Goal: Task Accomplishment & Management: Manage account settings

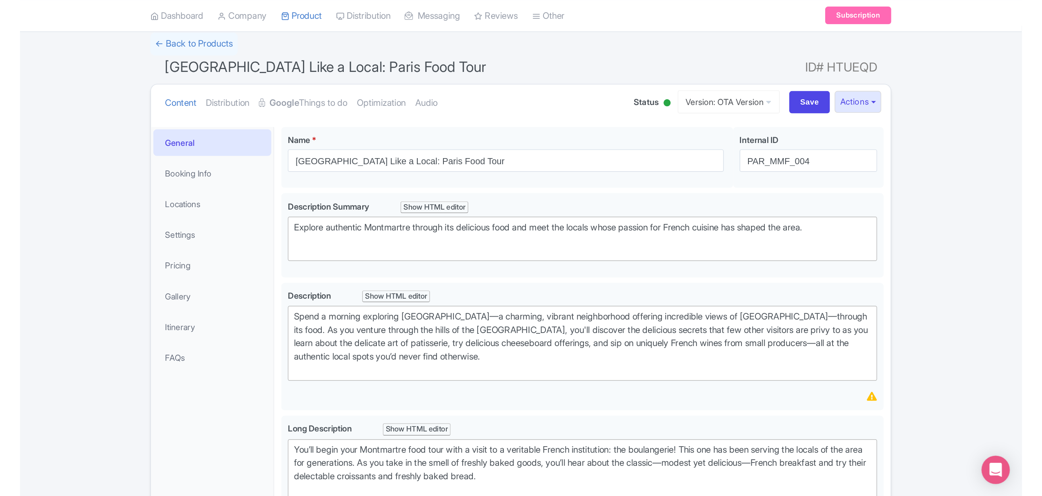
scroll to position [54, 0]
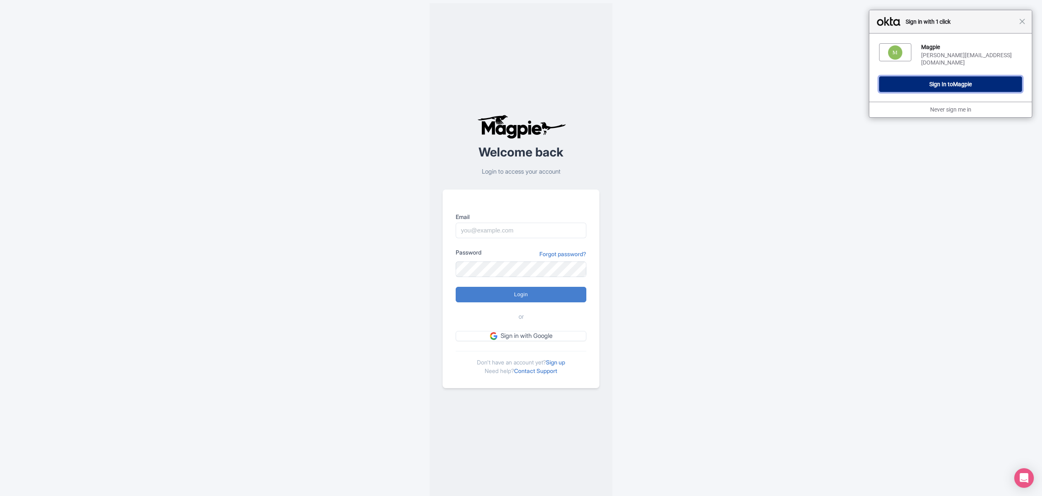
click at [951, 82] on button "Sign In to Magpie" at bounding box center [950, 84] width 143 height 16
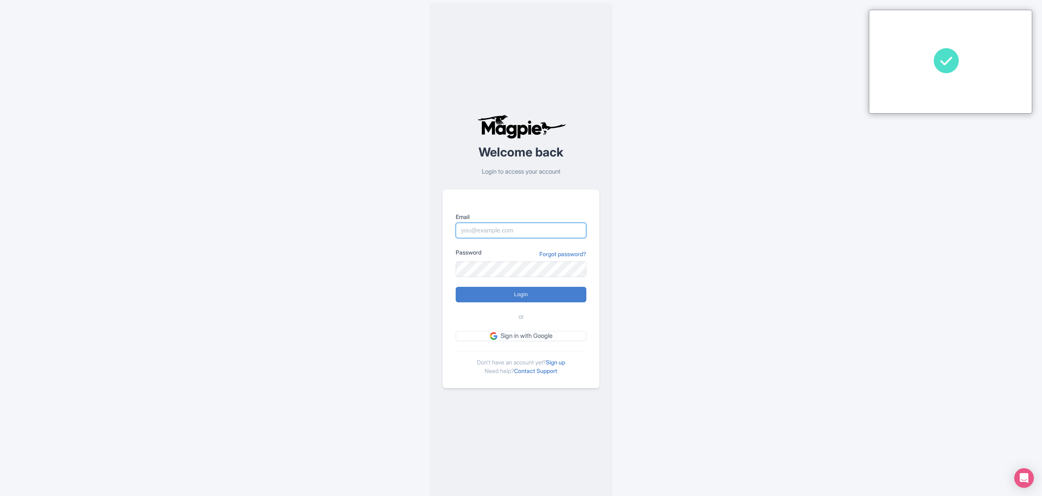
type input "[PERSON_NAME][EMAIL_ADDRESS][DOMAIN_NAME]"
type input "Logging in..."
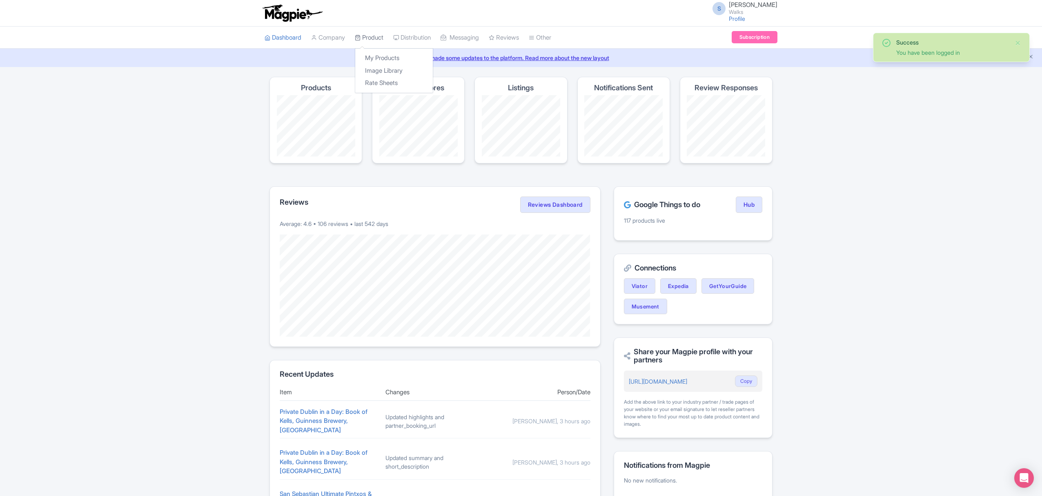
click at [371, 36] on link "Product" at bounding box center [369, 38] width 29 height 22
click at [378, 54] on link "My Products" at bounding box center [394, 58] width 78 height 13
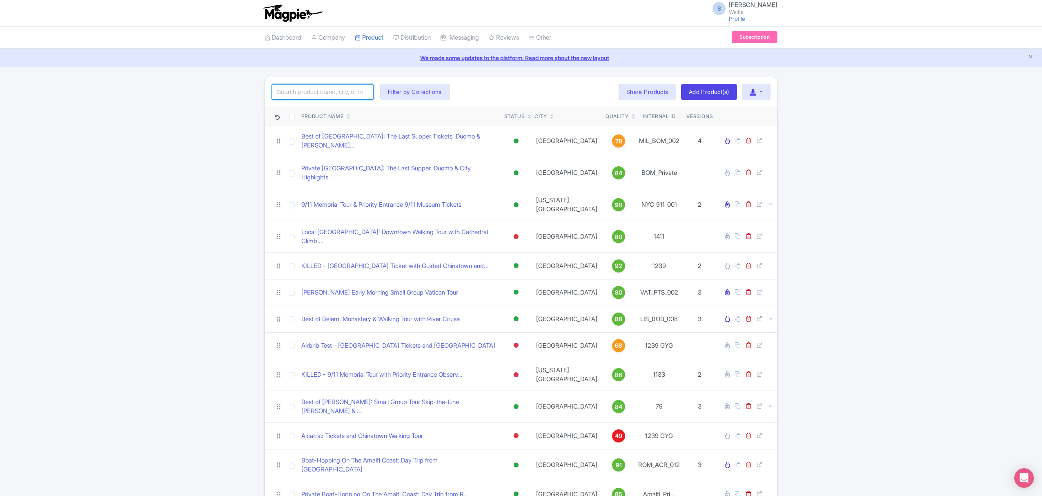
click at [353, 87] on input "search" at bounding box center [322, 92] width 102 height 16
paste input "SJN_SJU_001"
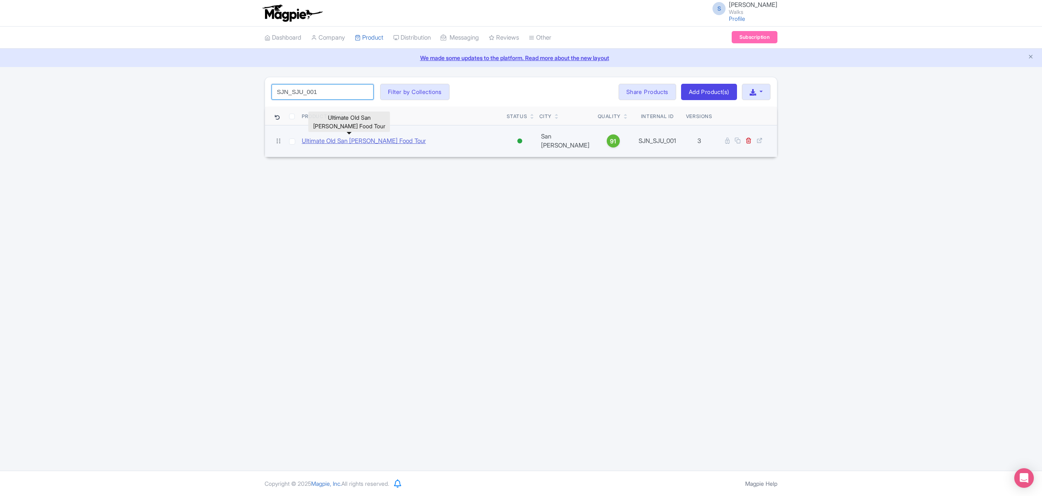
type input "SJN_SJU_001"
click at [356, 138] on link "Ultimate Old San [PERSON_NAME] Food Tour" at bounding box center [364, 140] width 124 height 9
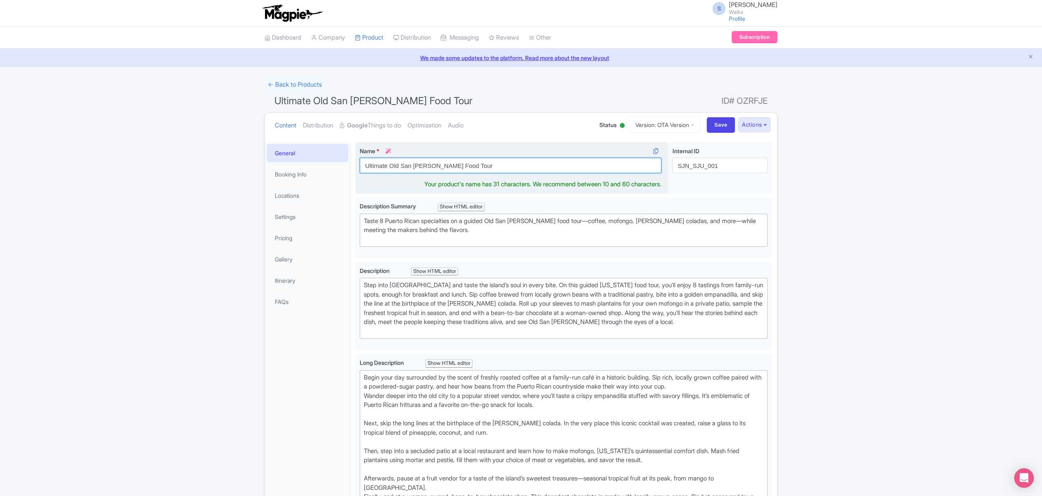
drag, startPoint x: 462, startPoint y: 166, endPoint x: 363, endPoint y: 167, distance: 99.2
click at [363, 167] on input "Ultimate Old San [PERSON_NAME] Food Tour" at bounding box center [511, 166] width 302 height 16
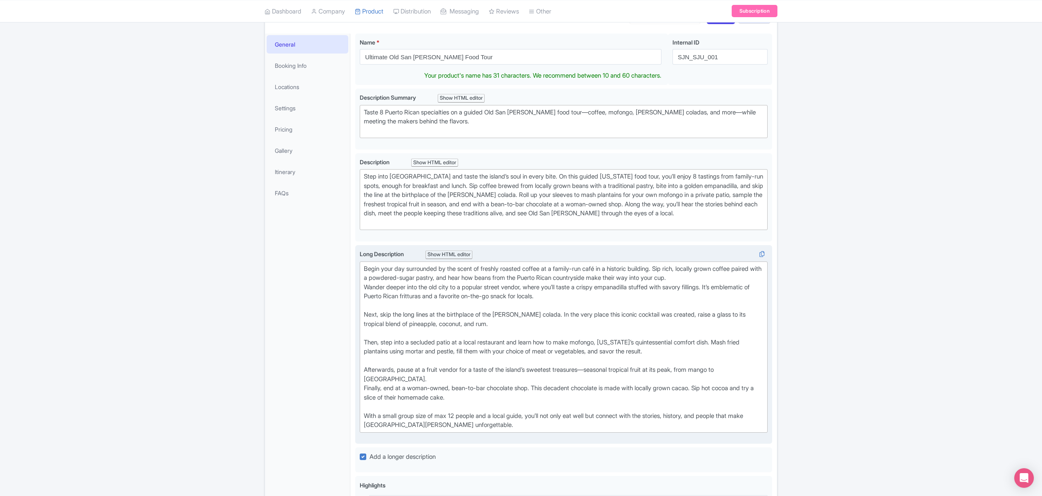
scroll to position [100, 0]
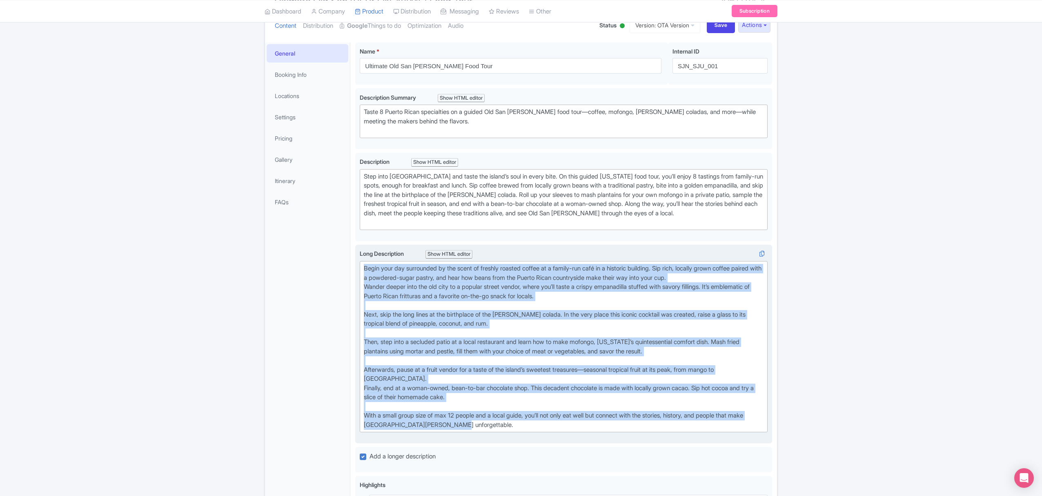
drag, startPoint x: 363, startPoint y: 273, endPoint x: 484, endPoint y: 440, distance: 206.1
click at [484, 432] on trix-editor "Begin your day surrounded by the scent of freshly roasted coffee at a family-ru…" at bounding box center [564, 346] width 408 height 171
type trix-editor "<div>Begin your day surrounded by the scent of freshly roasted coffee at a fami…"
copy div "Begin your day surrounded by the scent of freshly roasted coffee at a family-ru…"
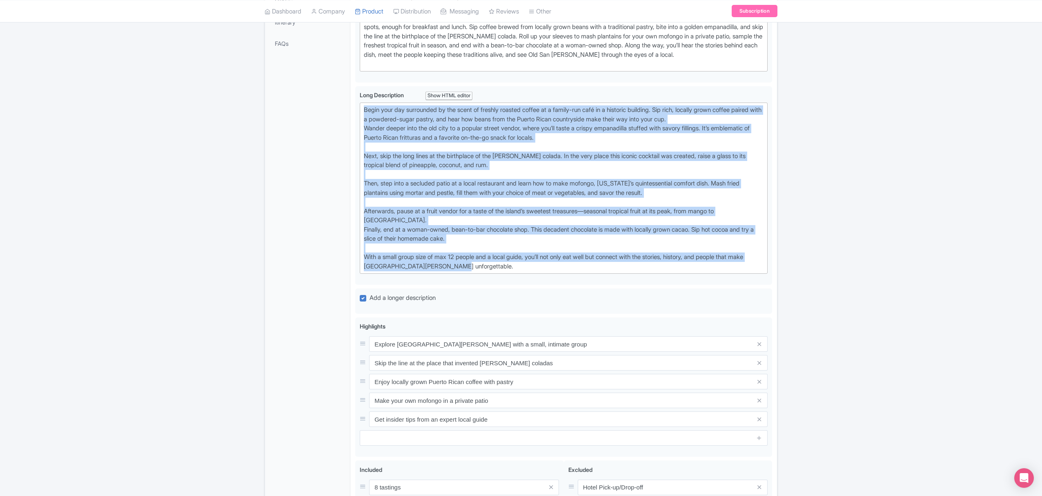
scroll to position [371, 0]
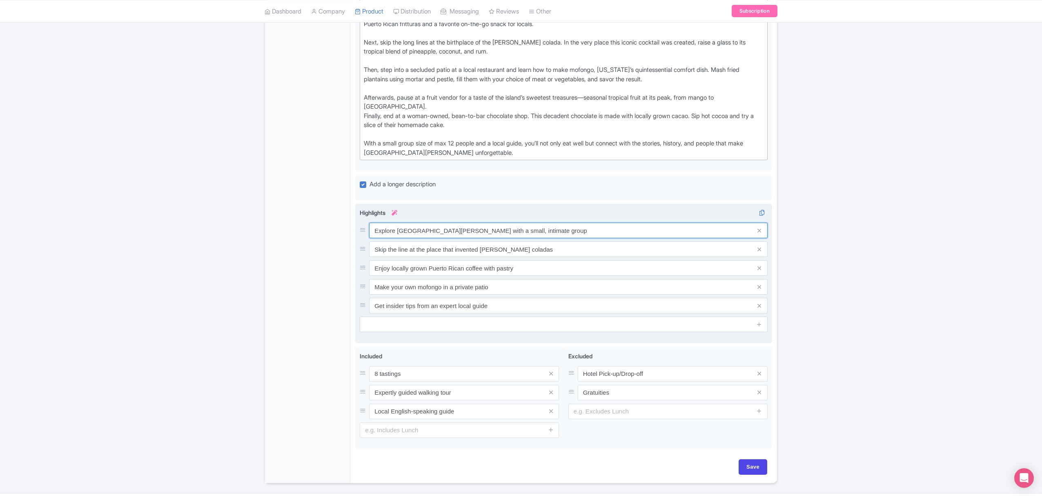
drag, startPoint x: 534, startPoint y: 244, endPoint x: 373, endPoint y: 242, distance: 161.3
click at [373, 238] on input "Explore Old San Juan with a small, intimate group" at bounding box center [568, 230] width 398 height 16
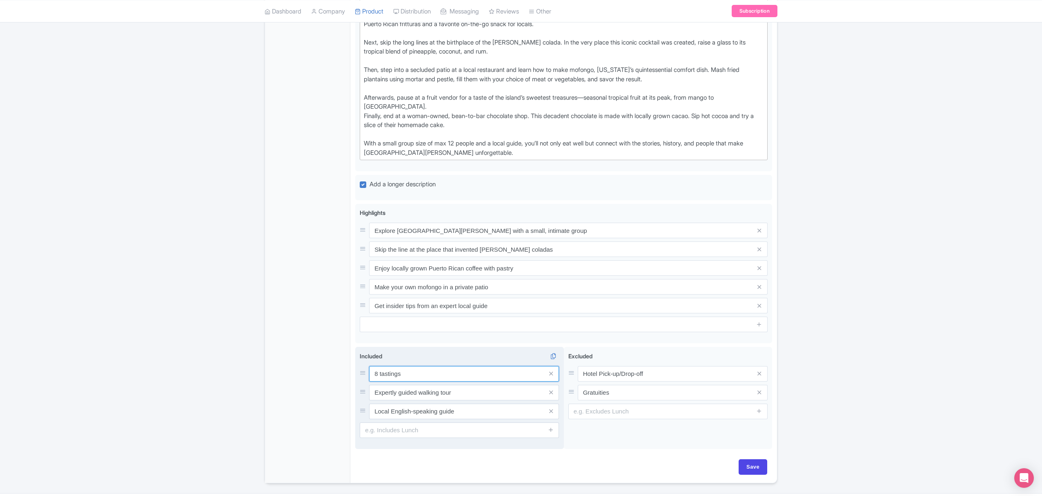
drag, startPoint x: 415, startPoint y: 382, endPoint x: 357, endPoint y: 384, distance: 58.4
click at [357, 384] on div "Included i 8 tastings Expertly guided walking tour Local English-speaking guide" at bounding box center [459, 398] width 209 height 102
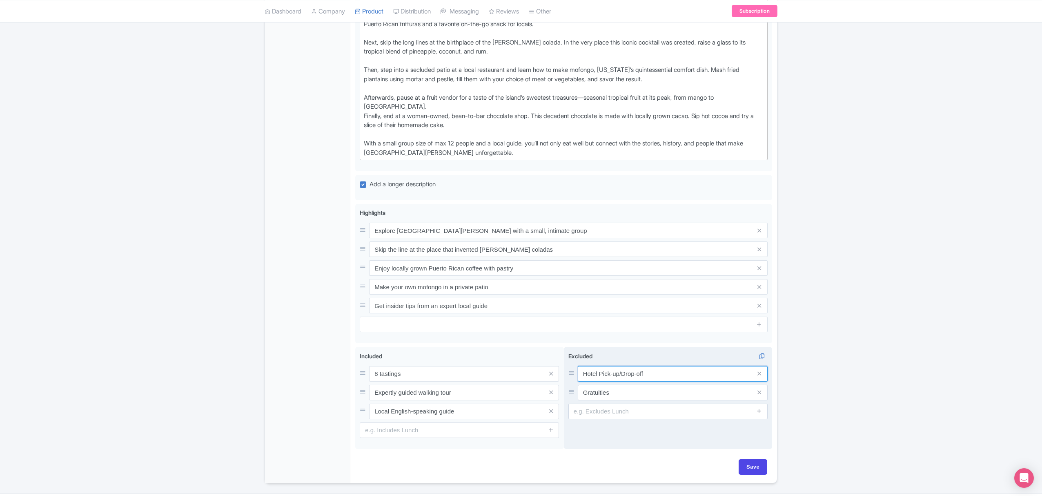
drag, startPoint x: 657, startPoint y: 385, endPoint x: 578, endPoint y: 385, distance: 78.4
click at [578, 381] on input "Hotel Pick-up/Drop-off" at bounding box center [673, 374] width 190 height 16
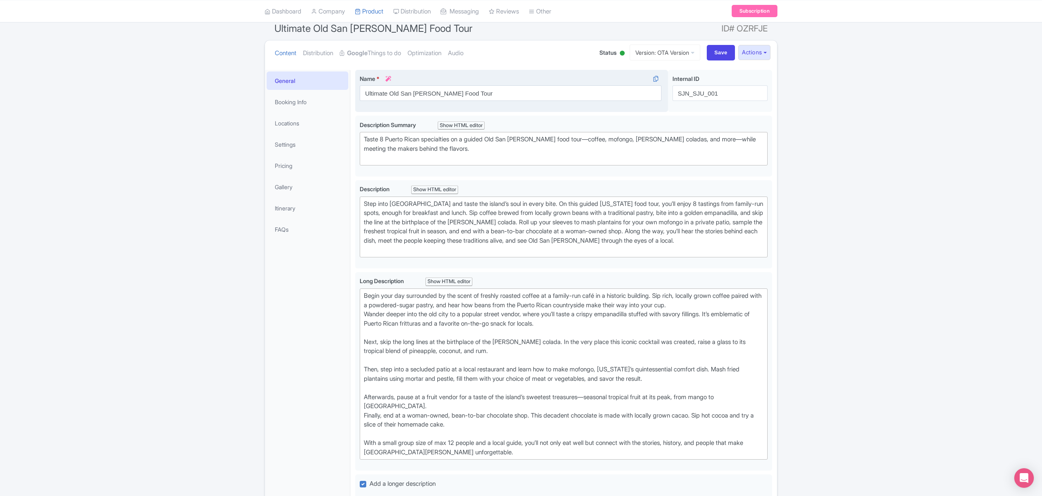
scroll to position [0, 0]
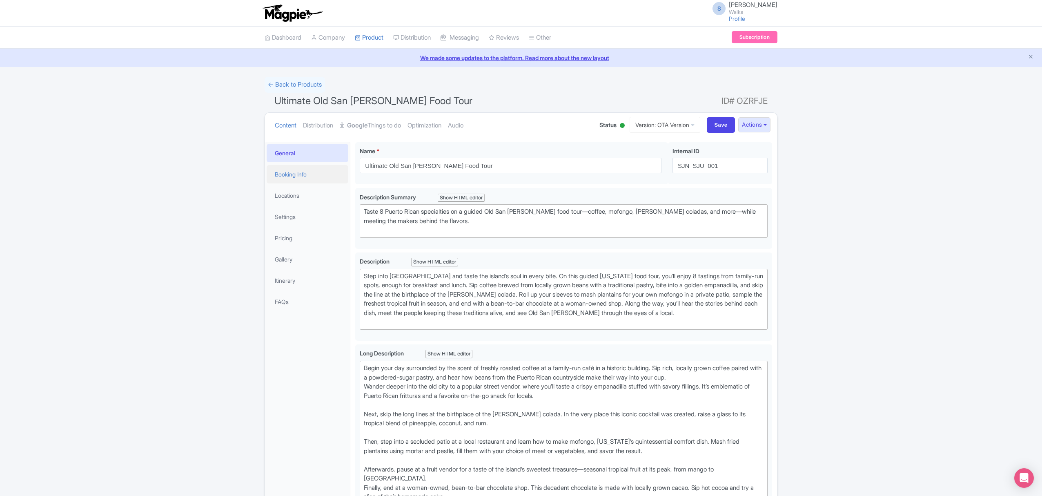
click at [282, 177] on link "Booking Info" at bounding box center [308, 174] width 82 height 18
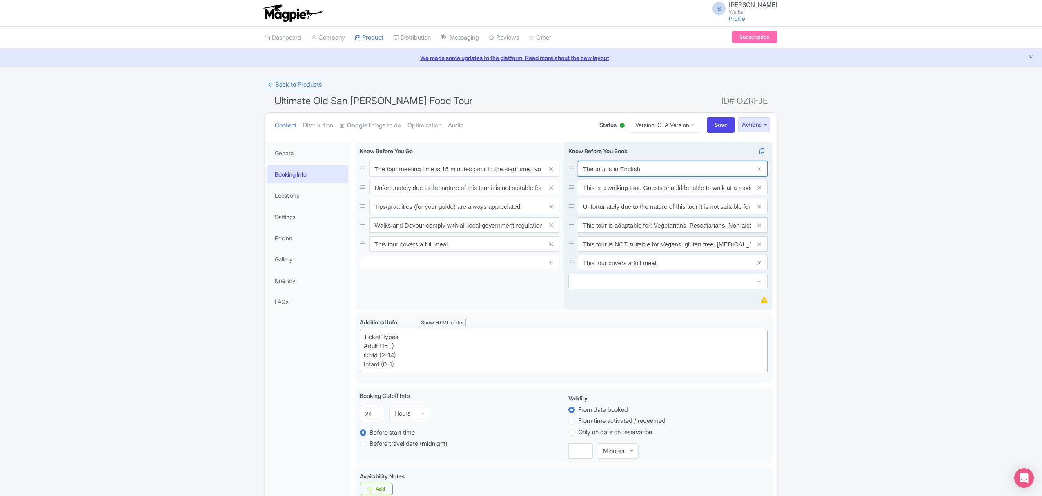
drag, startPoint x: 647, startPoint y: 171, endPoint x: 568, endPoint y: 171, distance: 78.8
click at [568, 171] on div "The tour is in English." at bounding box center [667, 169] width 199 height 16
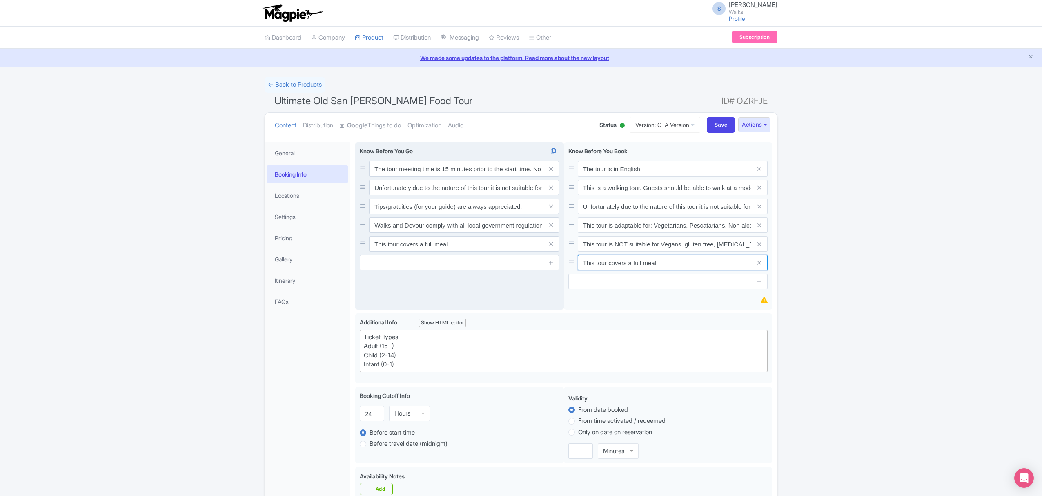
drag, startPoint x: 674, startPoint y: 265, endPoint x: 560, endPoint y: 268, distance: 113.9
click at [560, 268] on div "The tour meeting time is 15 minutes prior to the start time. No refunds can be …" at bounding box center [563, 227] width 417 height 171
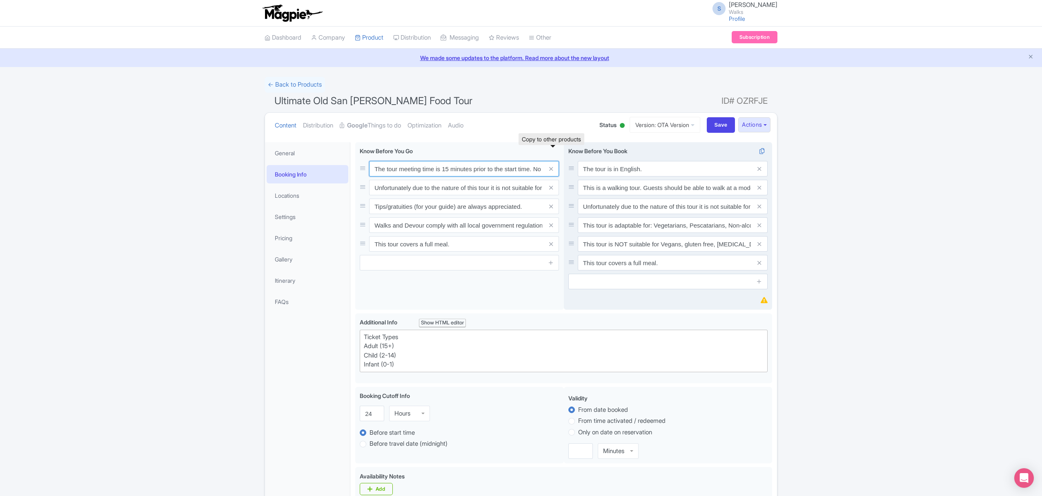
scroll to position [0, 145]
drag, startPoint x: 372, startPoint y: 170, endPoint x: 578, endPoint y: 154, distance: 206.7
click at [578, 154] on div "The tour meeting time is 15 minutes prior to the start time. No refunds can be …" at bounding box center [563, 227] width 417 height 171
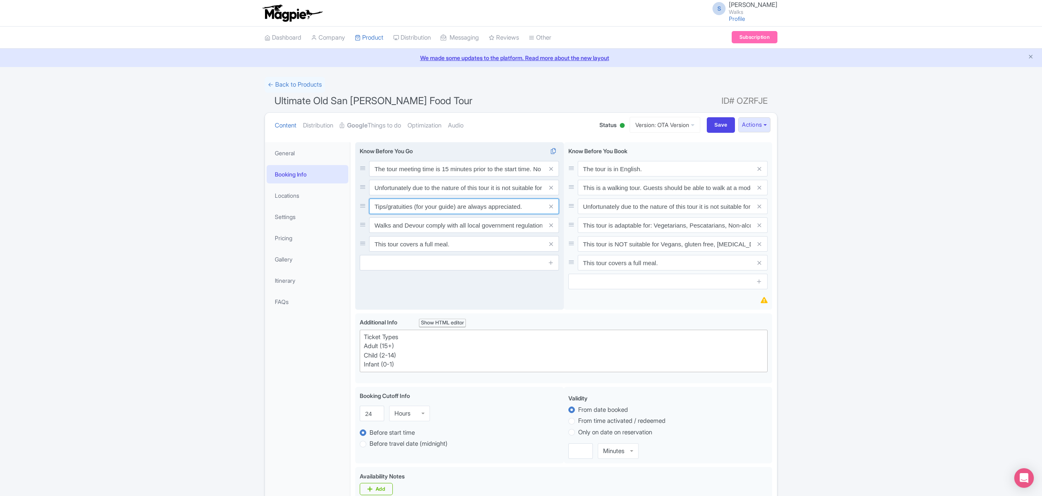
drag, startPoint x: 528, startPoint y: 205, endPoint x: 372, endPoint y: 212, distance: 155.7
click at [372, 212] on input "Tips/gratuities (for your guide) are always appreciated." at bounding box center [464, 206] width 190 height 16
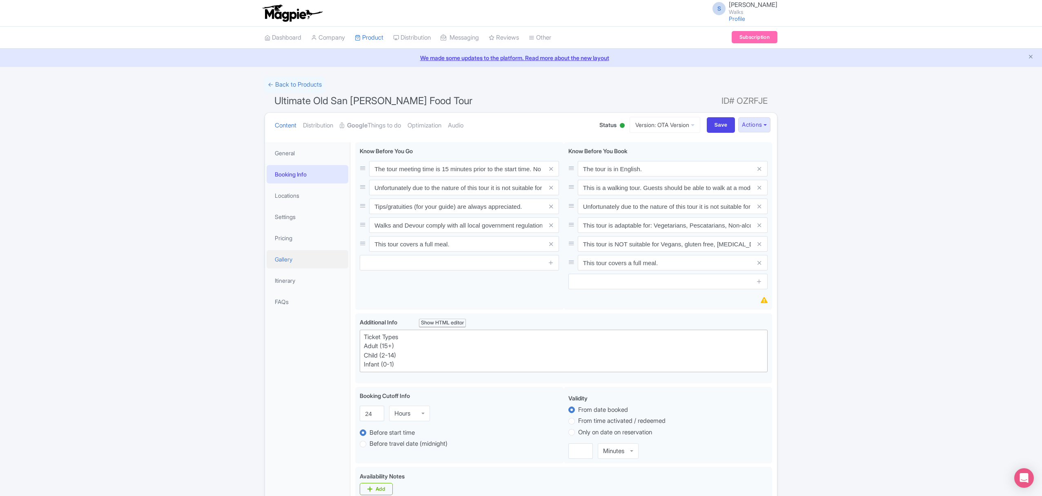
click at [289, 256] on link "Gallery" at bounding box center [308, 259] width 82 height 18
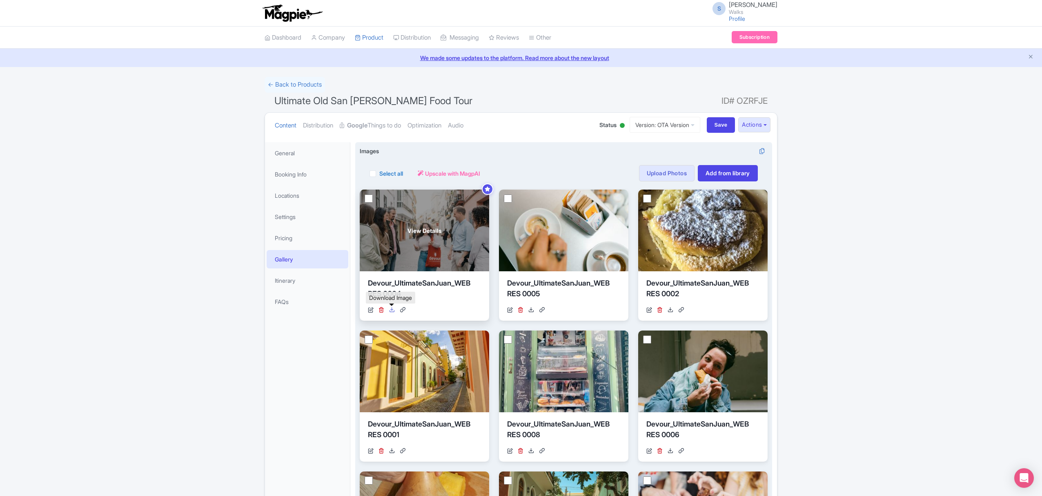
click at [391, 309] on icon at bounding box center [392, 310] width 6 height 6
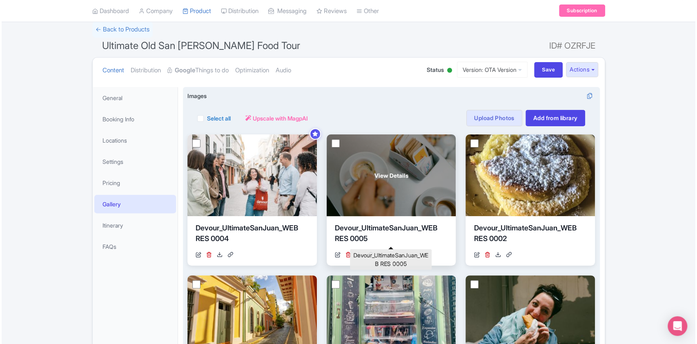
scroll to position [54, 0]
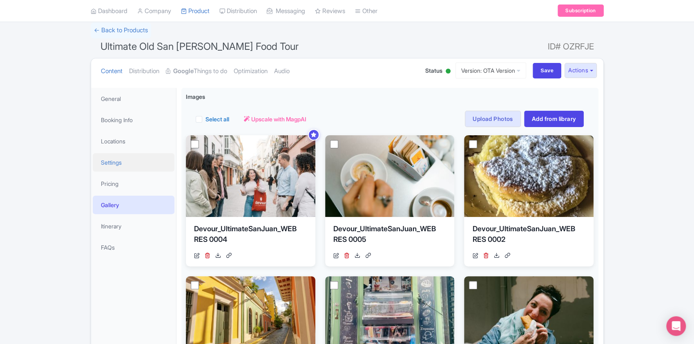
click at [113, 163] on link "Settings" at bounding box center [134, 162] width 82 height 18
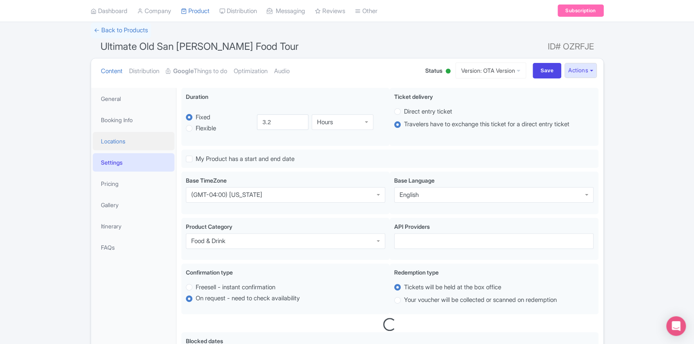
click at [119, 135] on link "Locations" at bounding box center [134, 141] width 82 height 18
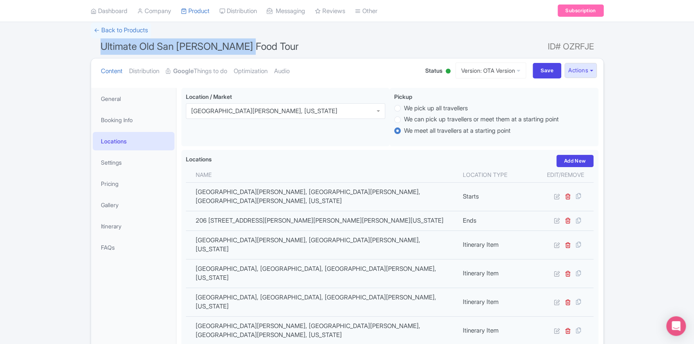
drag, startPoint x: 252, startPoint y: 45, endPoint x: 99, endPoint y: 52, distance: 153.2
click at [99, 52] on h1 "Ultimate Old San Juan Food Tour ID# OZRFJE" at bounding box center [347, 48] width 513 height 20
copy span "Ultimate Old San [PERSON_NAME] Food Tour"
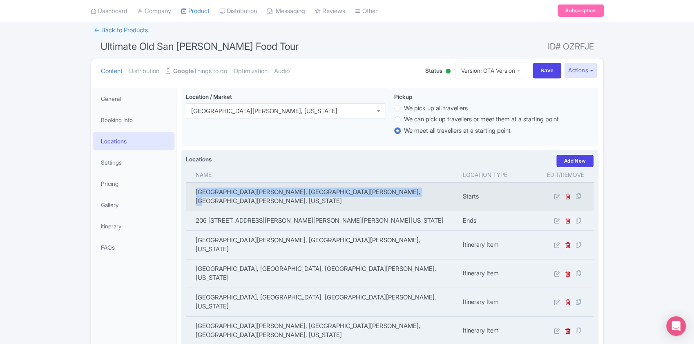
copy td "Plaza de San José, Plaza de San José, San Juan, 00901, Puerto Rico"
drag, startPoint x: 398, startPoint y: 193, endPoint x: 193, endPoint y: 188, distance: 204.2
click at [193, 188] on td "Plaza de San José, Plaza de San José, San Juan, 00901, Puerto Rico" at bounding box center [322, 196] width 272 height 29
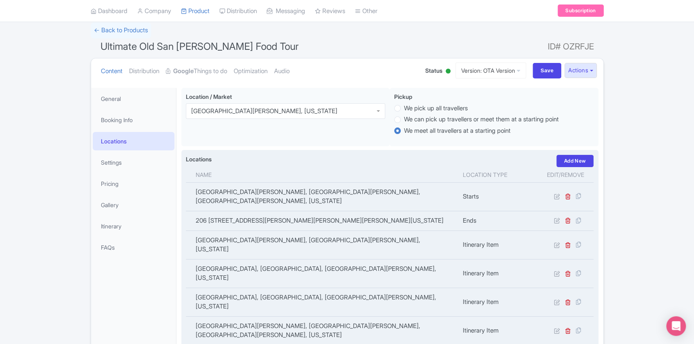
click at [315, 172] on th "Name" at bounding box center [322, 175] width 272 height 16
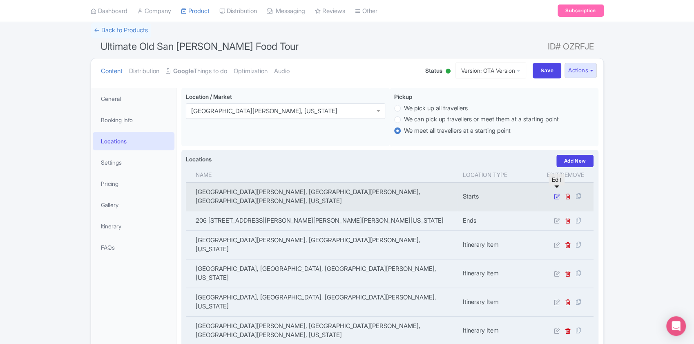
click at [553, 193] on icon at bounding box center [556, 196] width 6 height 6
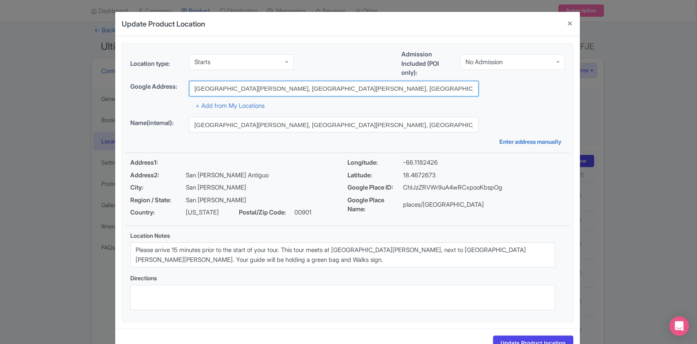
drag, startPoint x: 248, startPoint y: 84, endPoint x: 156, endPoint y: 85, distance: 92.7
click at [156, 85] on div "Google Address: Plaza de San José, Plaza de San José, San Juan, 00901, Puerto R…" at bounding box center [347, 89] width 434 height 16
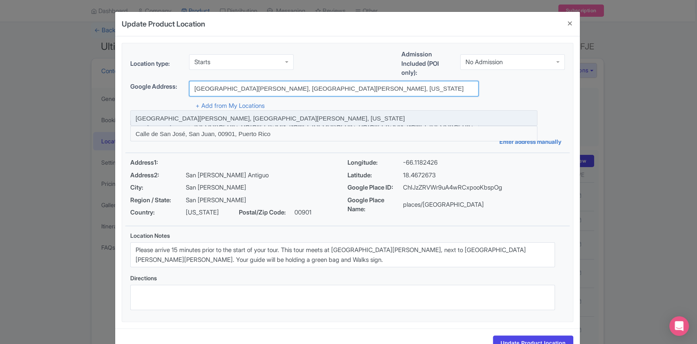
type input "Plaza de San José, San Juan, 00901, Puerto Rico"
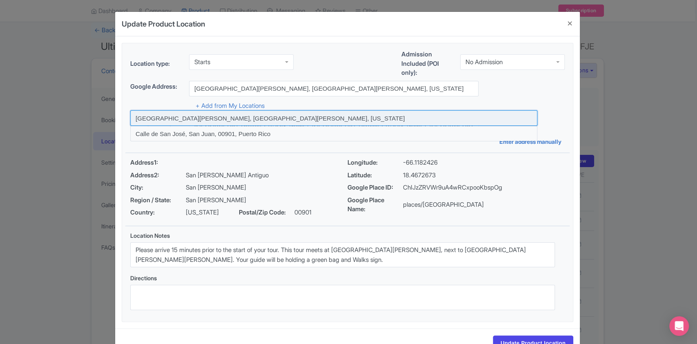
click at [248, 121] on input at bounding box center [333, 118] width 407 height 16
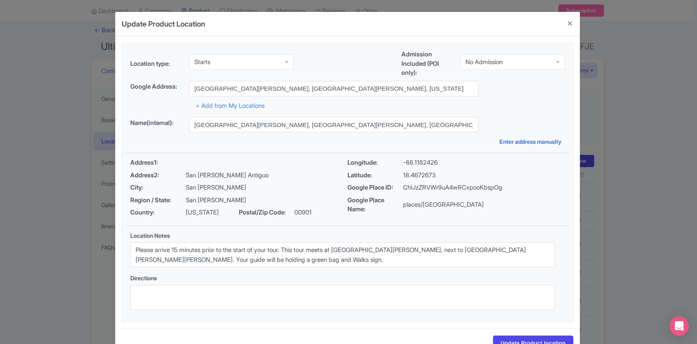
type input "Plaza de San José, San Juan, 00901, Puerto Rico"
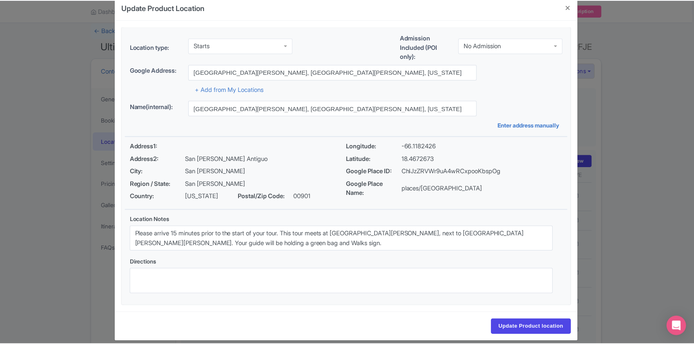
scroll to position [26, 0]
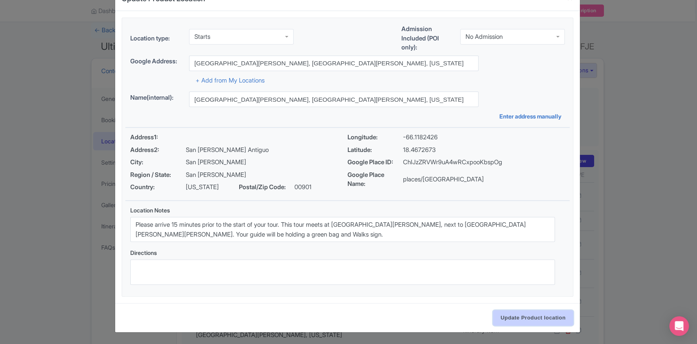
click at [506, 316] on input "Update Product location" at bounding box center [533, 318] width 80 height 16
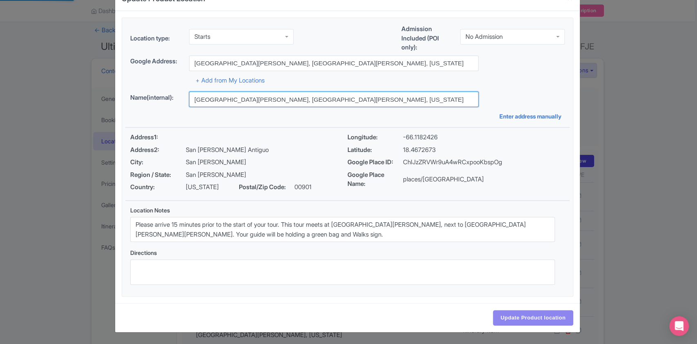
drag, startPoint x: 328, startPoint y: 102, endPoint x: 183, endPoint y: 96, distance: 145.0
click at [183, 96] on div "Name(internal): Plaza de San José, San Juan, 00901, Puerto Rico" at bounding box center [347, 99] width 434 height 16
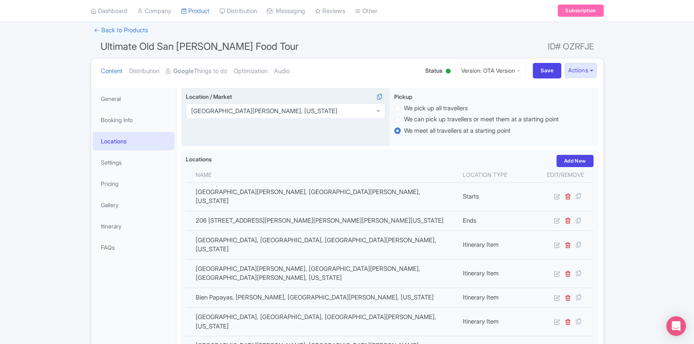
drag, startPoint x: 219, startPoint y: 96, endPoint x: 189, endPoint y: 138, distance: 52.0
click at [189, 138] on div "Location / Market San Juan, Puerto Rico San Juan, Puerto Rico" at bounding box center [285, 117] width 209 height 59
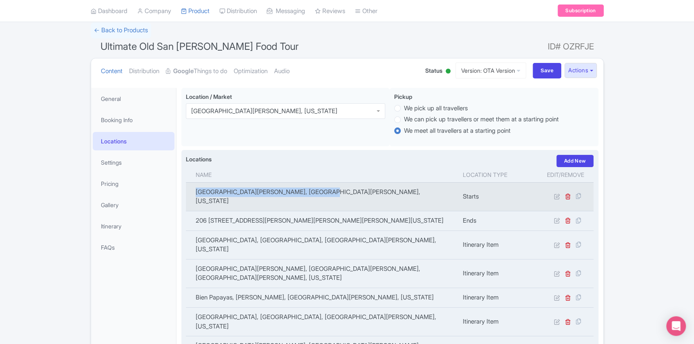
copy td "Plaza de San José, San Juan, Puerto Rico"
drag, startPoint x: 326, startPoint y: 189, endPoint x: 194, endPoint y: 191, distance: 131.9
click at [194, 191] on td "Plaza de San José, San Juan, Puerto Rico" at bounding box center [322, 196] width 272 height 29
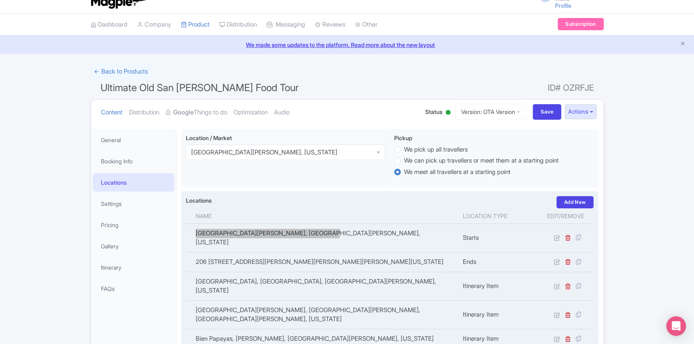
scroll to position [0, 0]
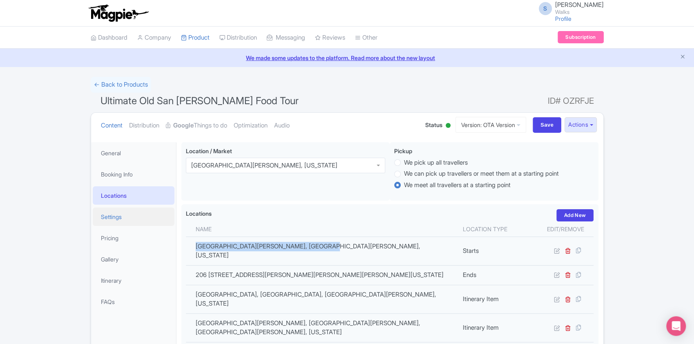
click at [127, 221] on link "Settings" at bounding box center [134, 216] width 82 height 18
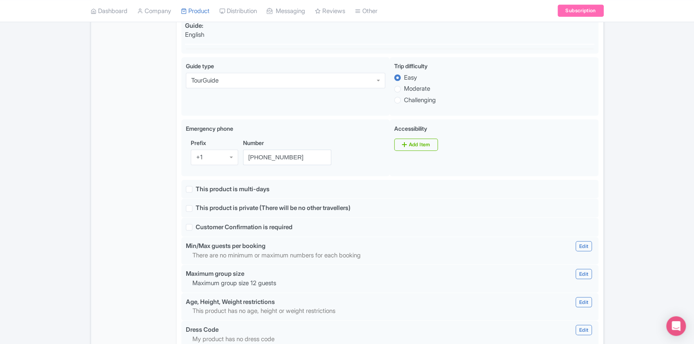
scroll to position [490, 0]
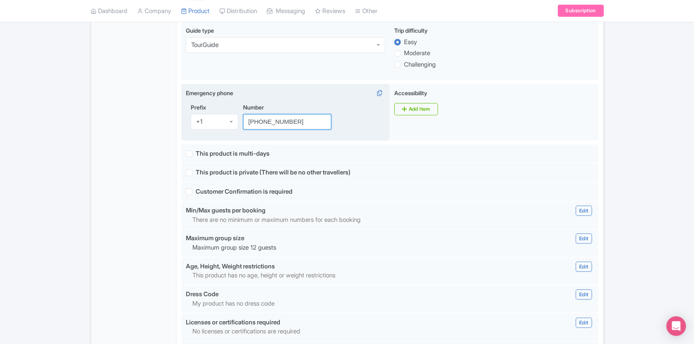
drag, startPoint x: 304, startPoint y: 122, endPoint x: 242, endPoint y: 122, distance: 61.2
click at [243, 122] on input "(202) 684-6916" at bounding box center [287, 122] width 89 height 16
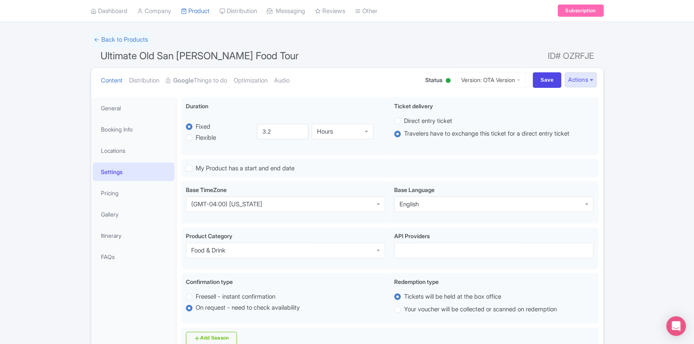
scroll to position [0, 0]
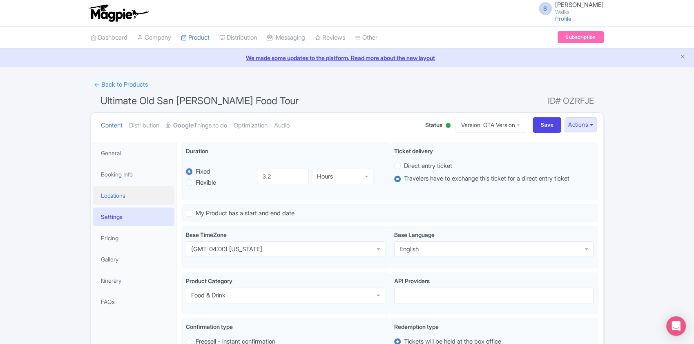
click at [141, 198] on link "Locations" at bounding box center [134, 195] width 82 height 18
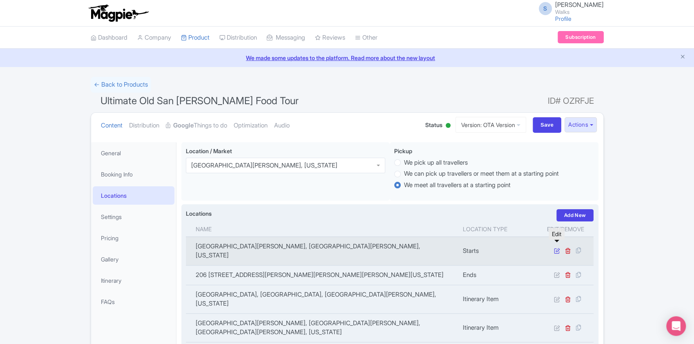
click at [556, 247] on icon at bounding box center [556, 250] width 6 height 6
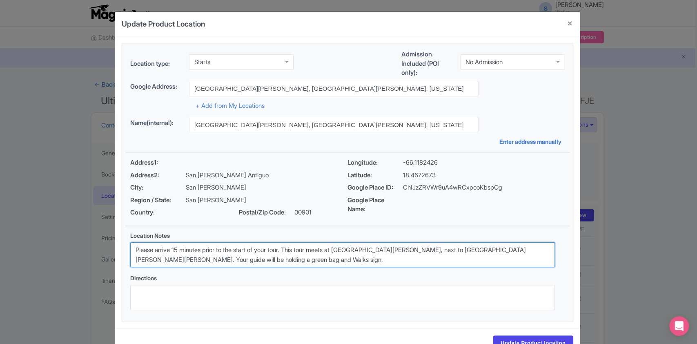
drag, startPoint x: 250, startPoint y: 262, endPoint x: 120, endPoint y: 245, distance: 130.6
click at [120, 245] on div "Location Notes Please arrive 15 minutes prior to the start of your tour. This t…" at bounding box center [342, 274] width 444 height 96
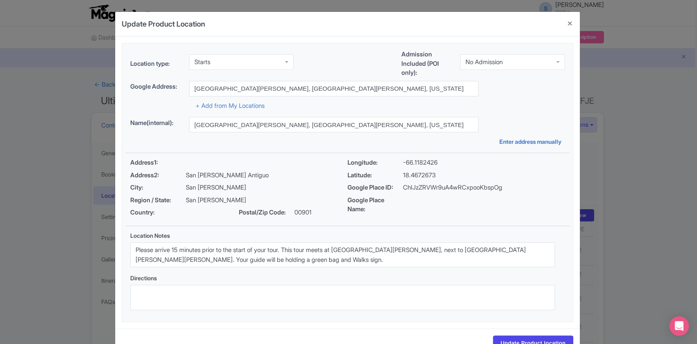
click at [75, 180] on div "Update Product Location 10d4aa91-4962-424e-af1d-e553b62c0d02 Location type: Sta…" at bounding box center [348, 172] width 697 height 344
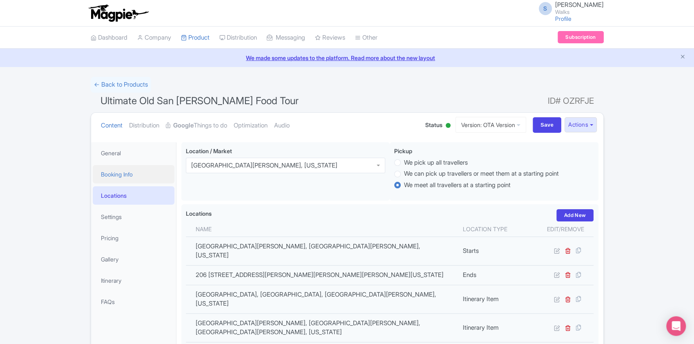
click at [121, 173] on link "Booking Info" at bounding box center [134, 174] width 82 height 18
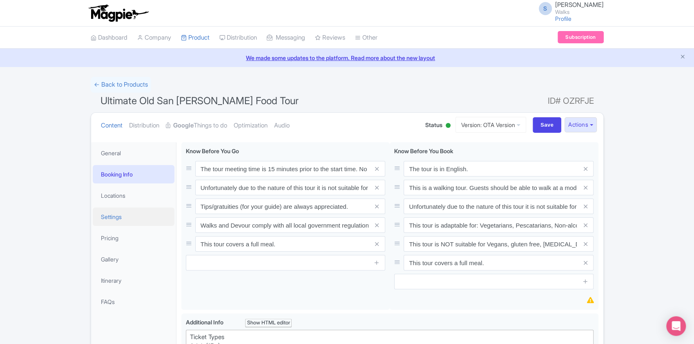
click at [118, 213] on link "Settings" at bounding box center [134, 216] width 82 height 18
